Goal: Information Seeking & Learning: Learn about a topic

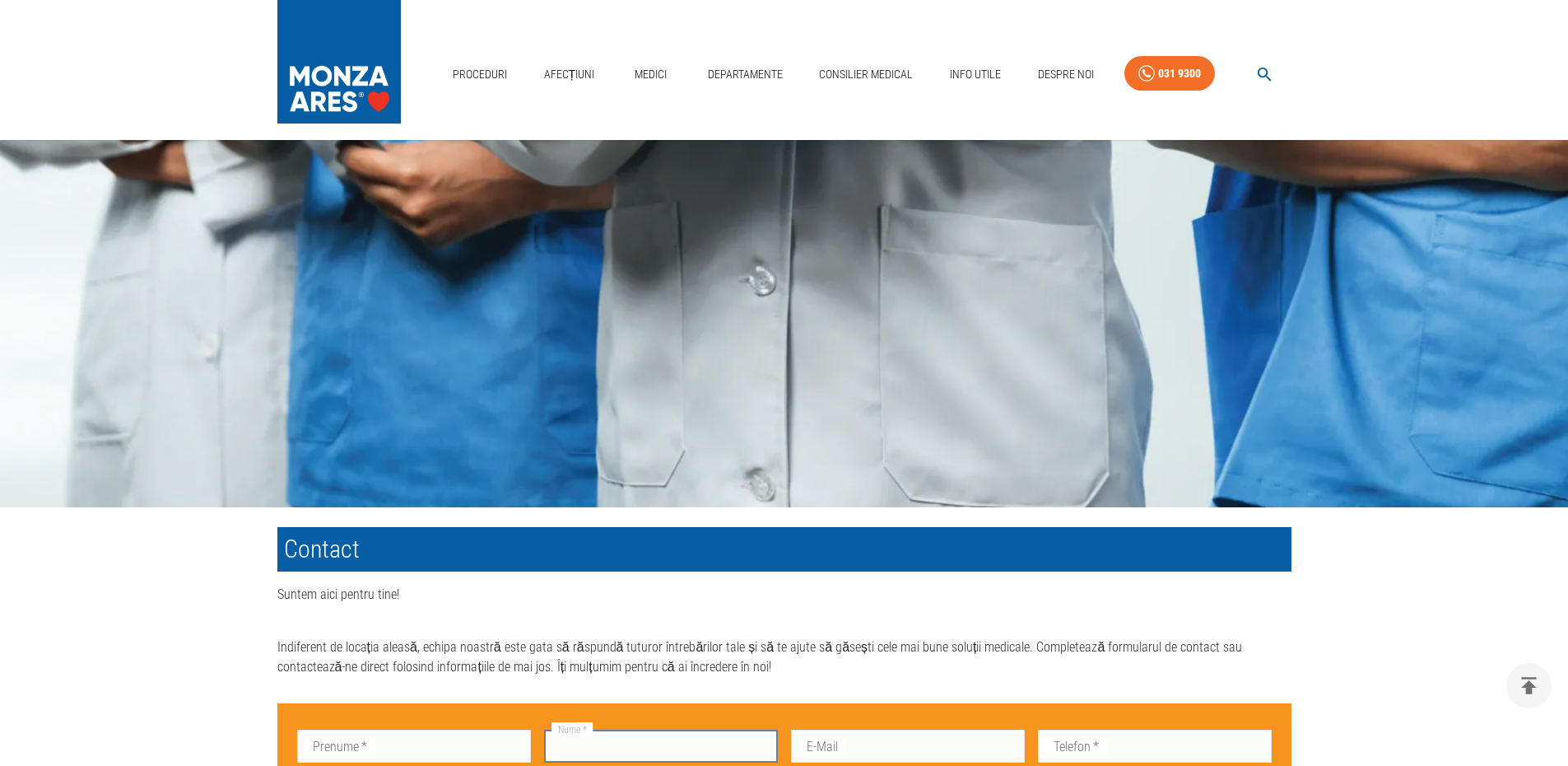
scroll to position [412, 0]
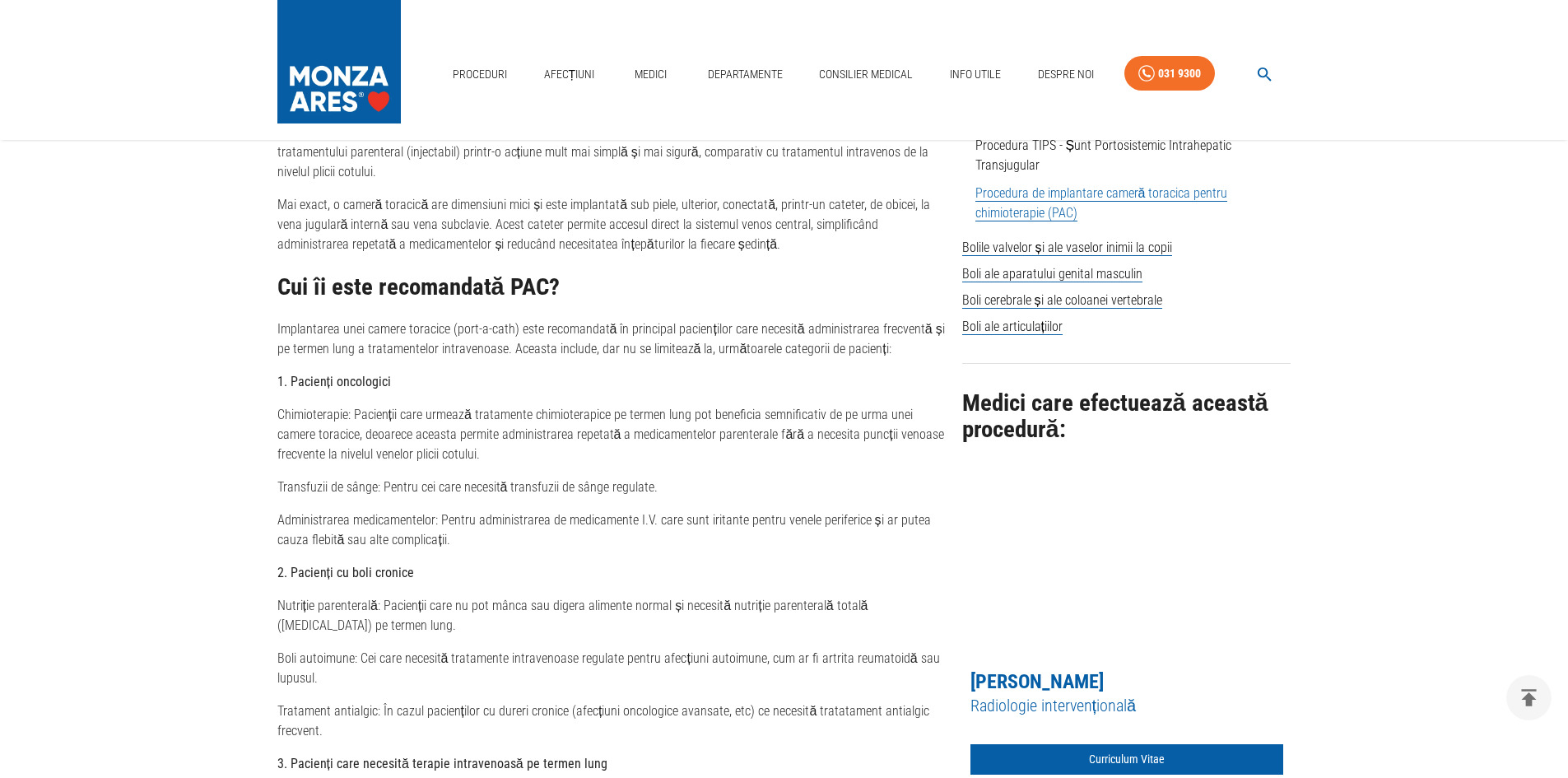
scroll to position [576, 0]
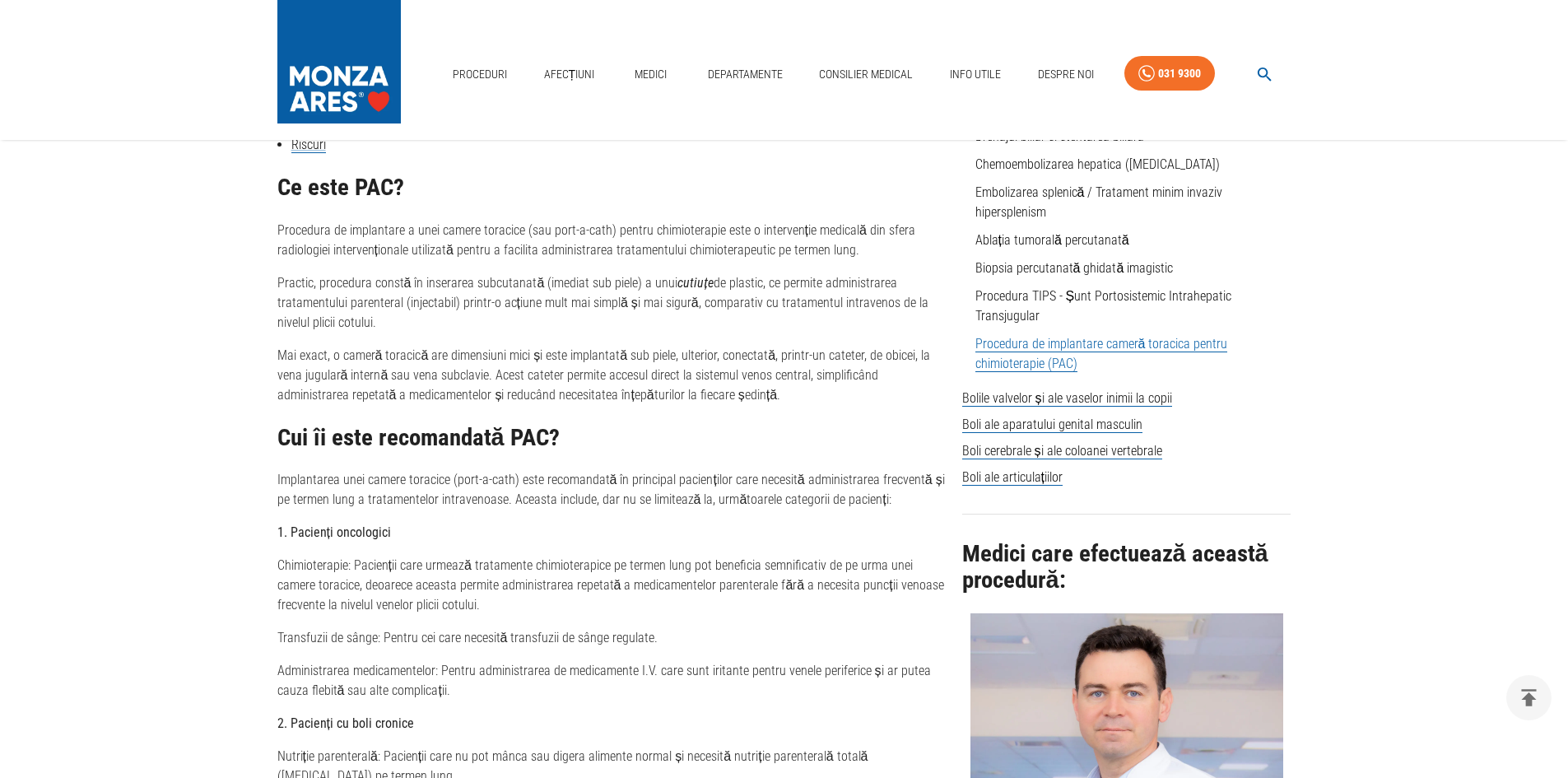
click at [1081, 343] on link "Procedura de implantare cameră toracica pentru chimioterapie (PAC)" at bounding box center [1102, 354] width 253 height 36
drag, startPoint x: 514, startPoint y: 481, endPoint x: 277, endPoint y: 480, distance: 237.0
click at [278, 480] on p "Implantarea unei camere toracice (port-a-cath) este recomandată în principal pa…" at bounding box center [613, 489] width 671 height 39
copy p "Implantarea unei camere toracice (port-a-cath)"
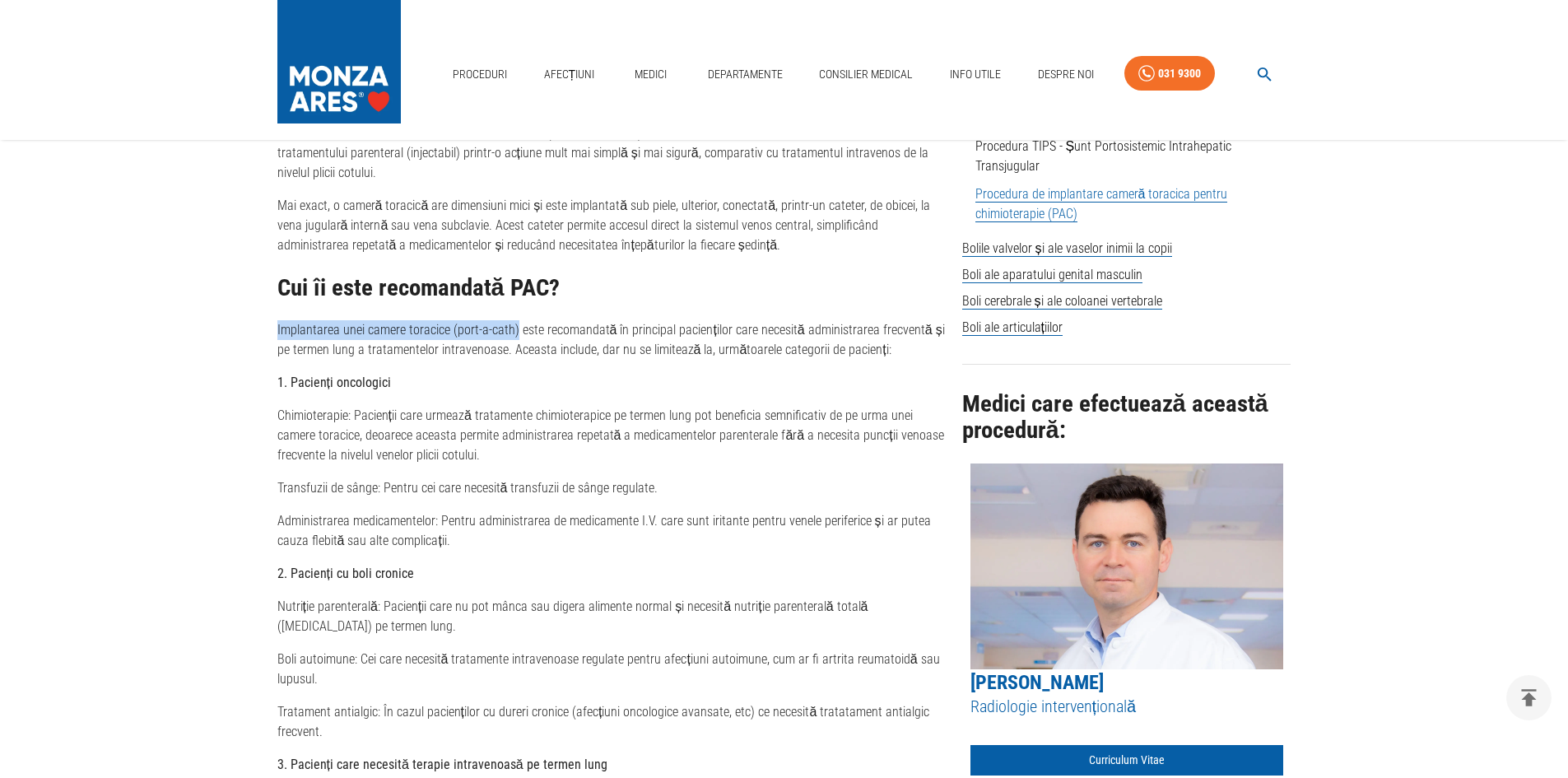
scroll to position [906, 0]
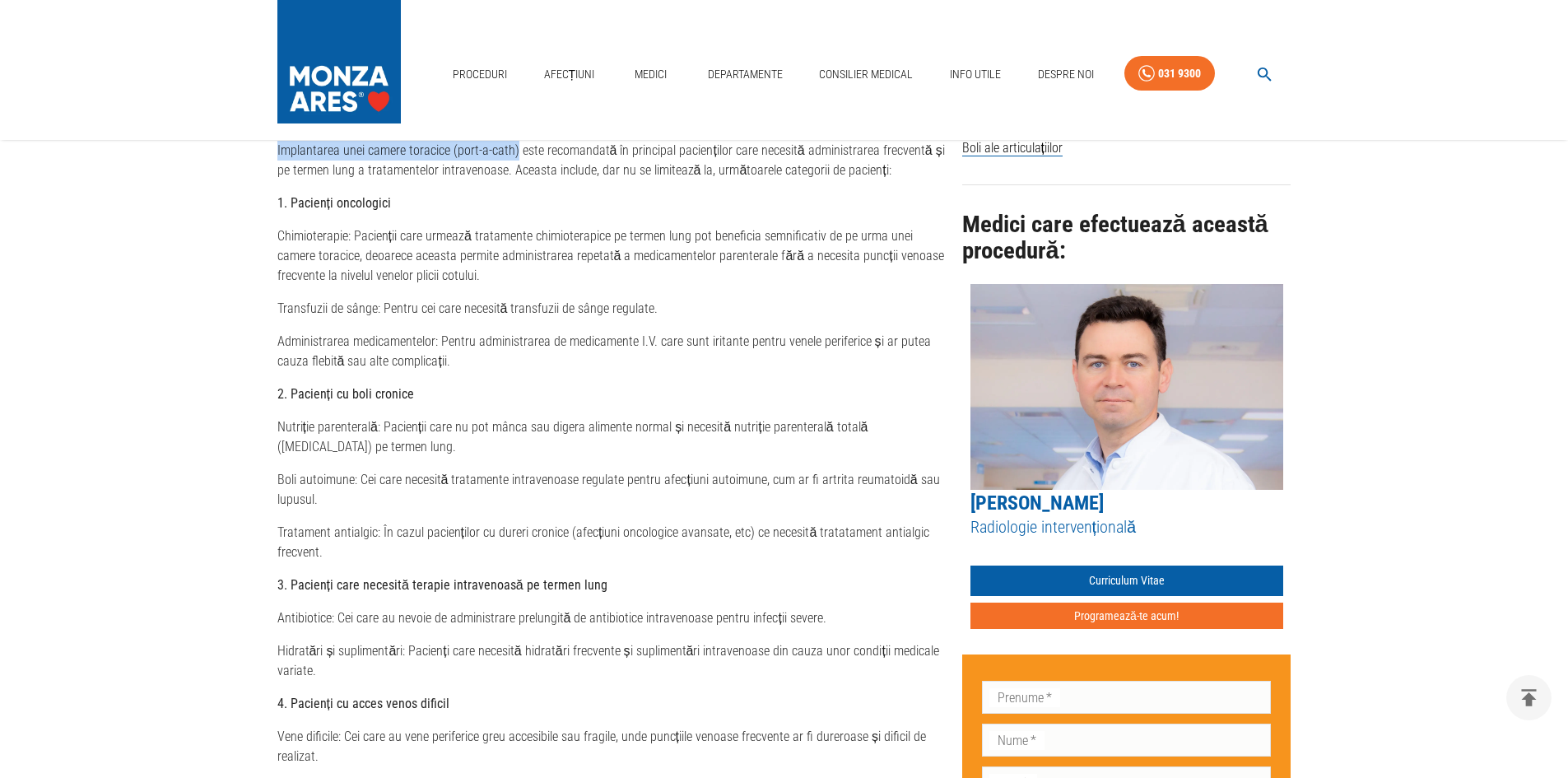
drag, startPoint x: 1092, startPoint y: 497, endPoint x: 1032, endPoint y: 504, distance: 60.4
click at [979, 507] on div "[PERSON_NAME] Radiologie intervențională Curriculum Vitae Programează-te acum!" at bounding box center [1127, 457] width 313 height 346
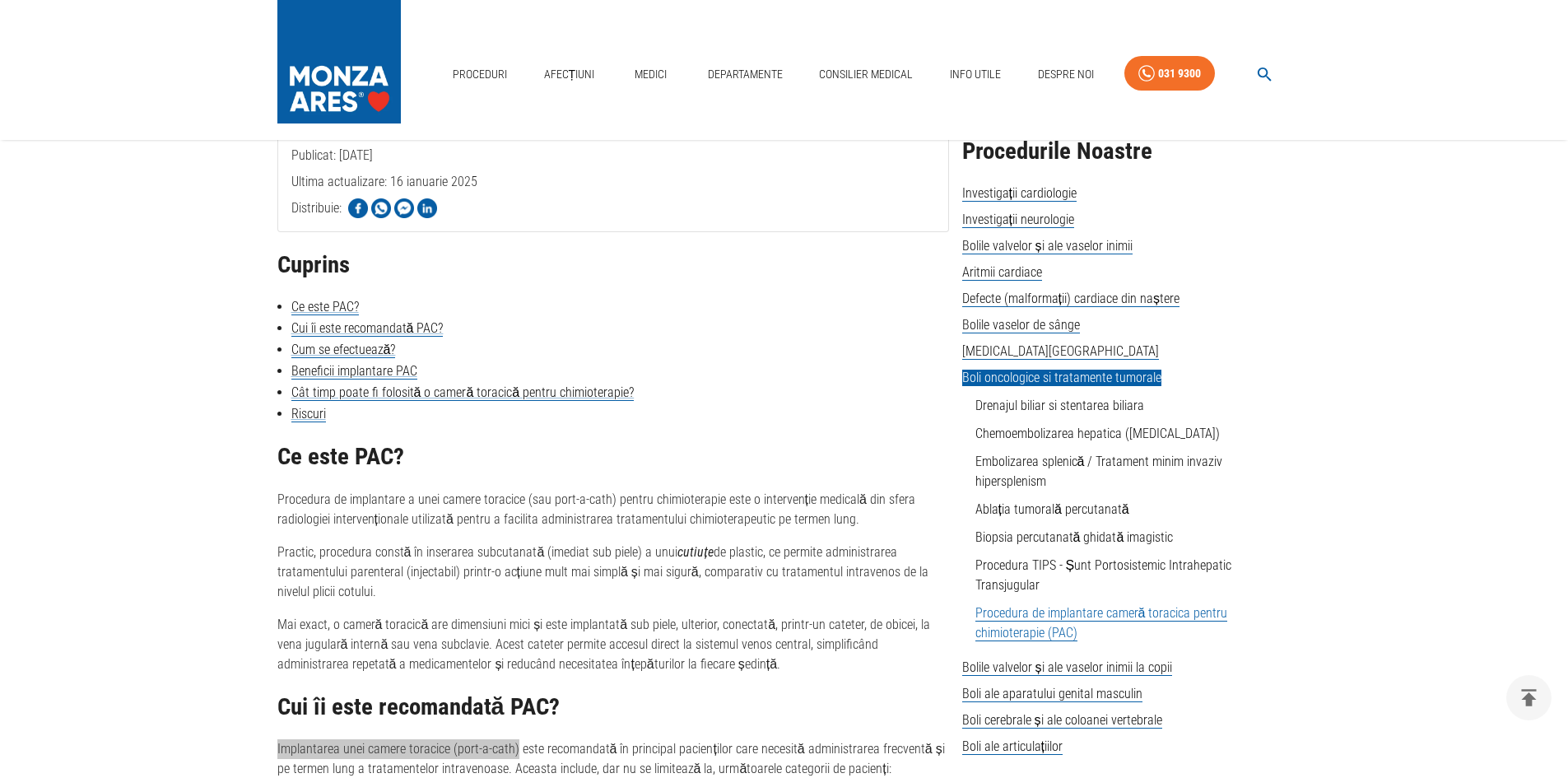
scroll to position [412, 0]
